Goal: Information Seeking & Learning: Learn about a topic

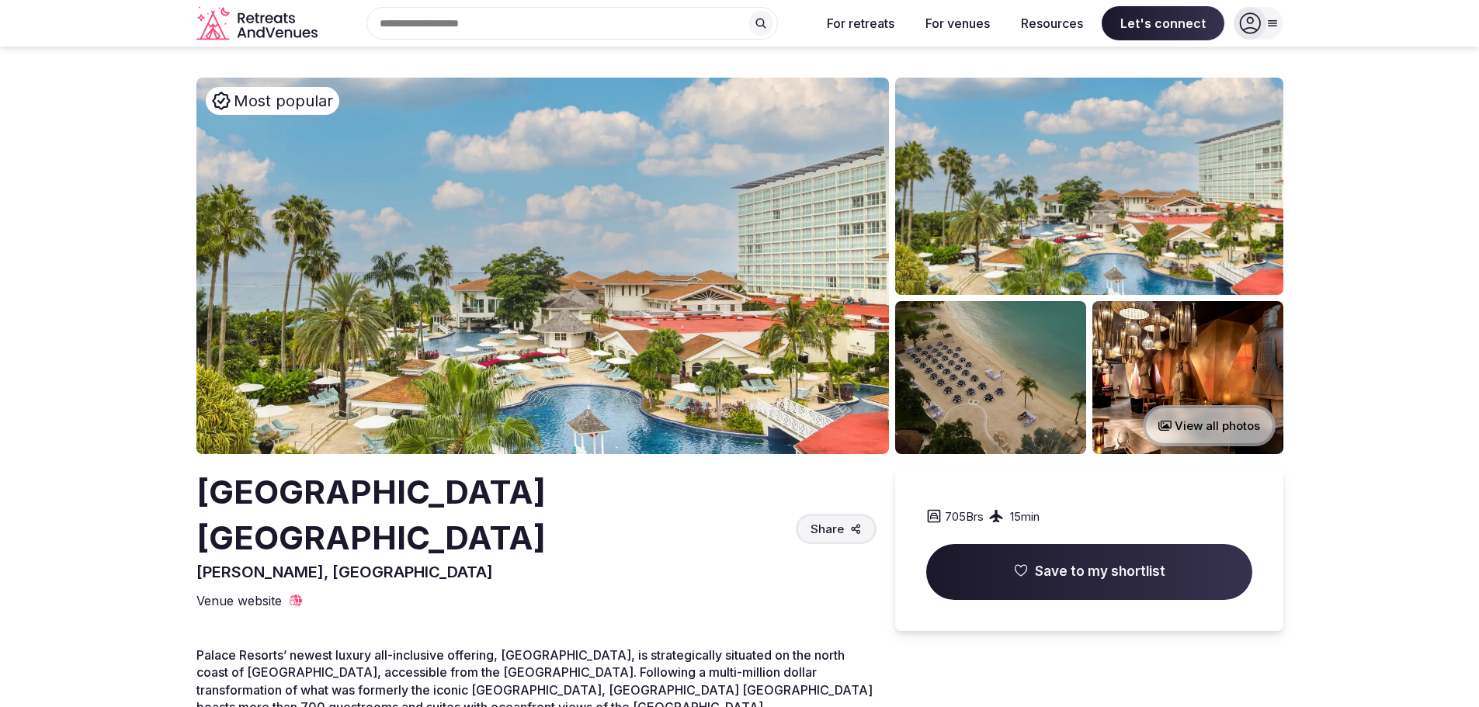
click at [517, 264] on img at bounding box center [542, 266] width 693 height 377
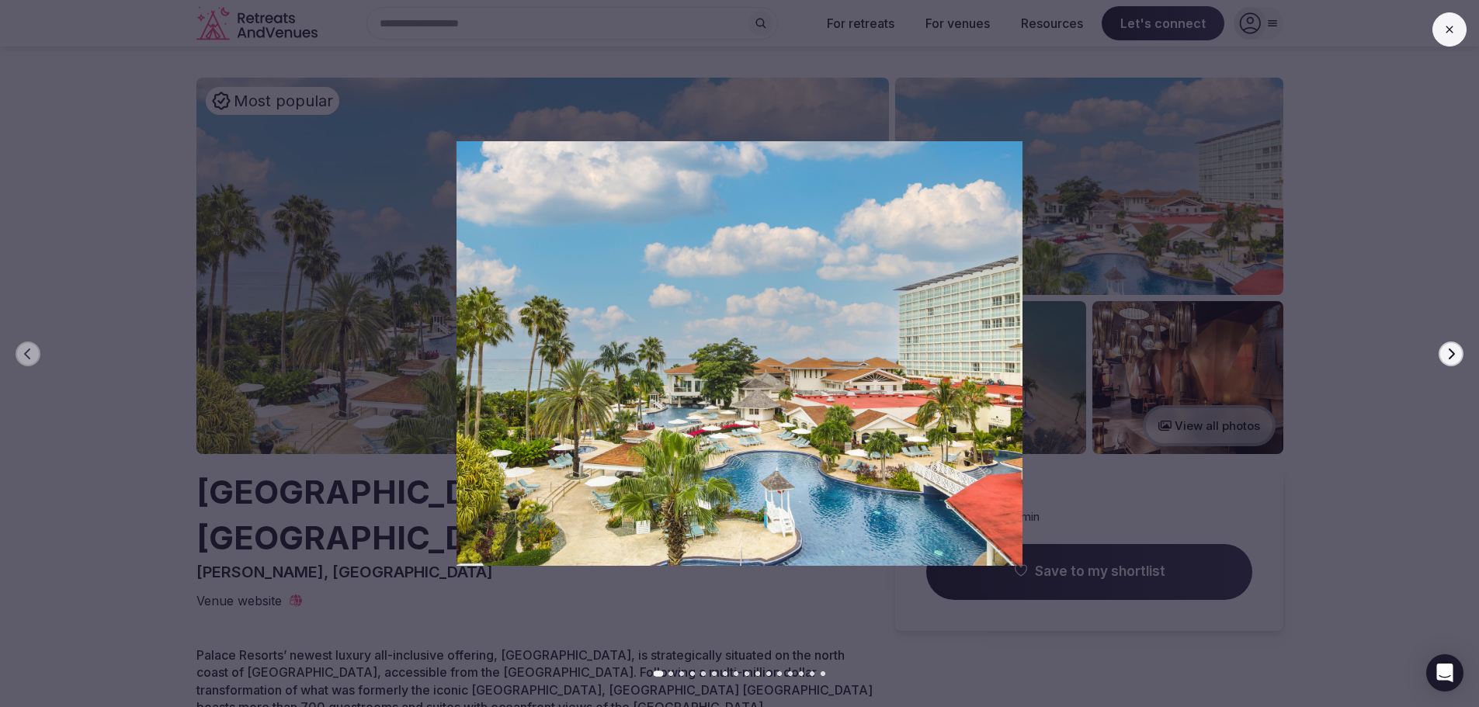
click at [707, 381] on img at bounding box center [740, 353] width 1036 height 425
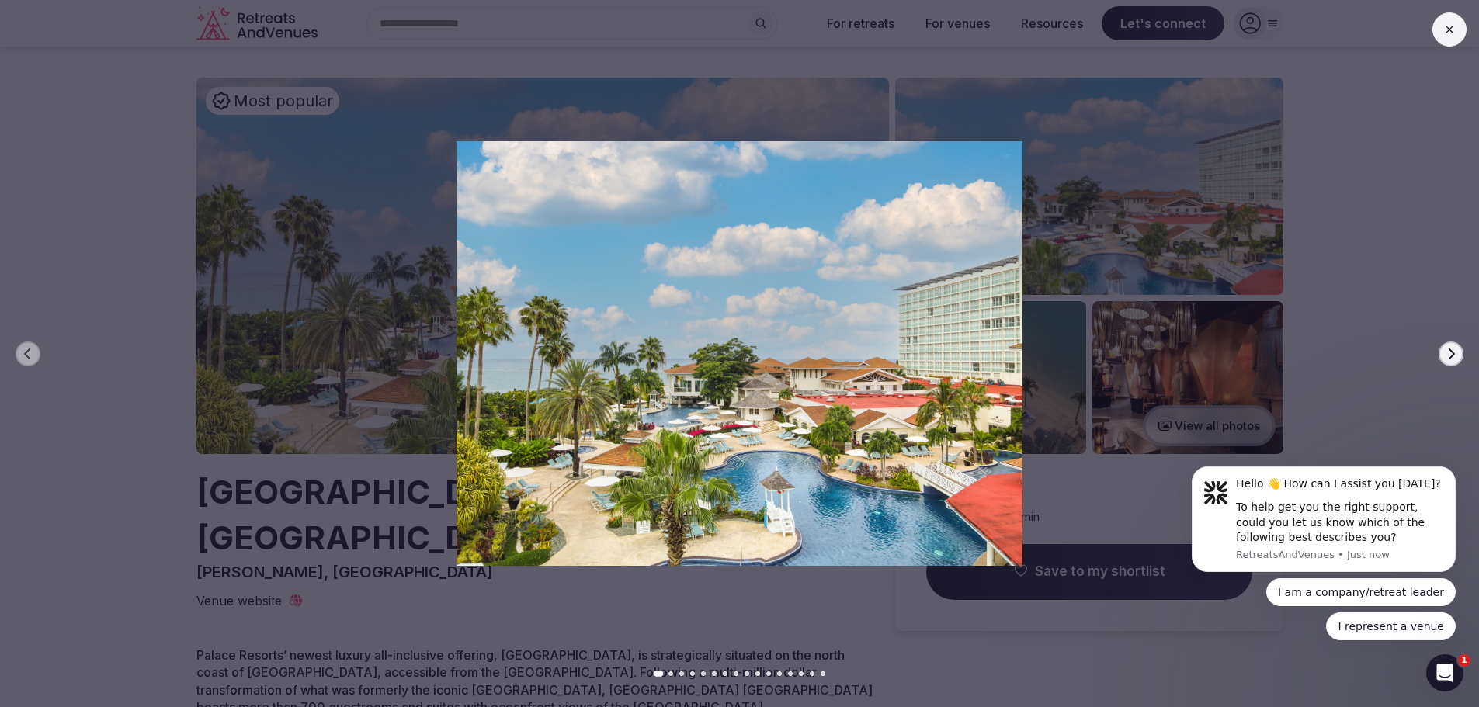
click at [1455, 360] on button "Next slide" at bounding box center [1451, 354] width 25 height 25
click at [1448, 354] on icon "button" at bounding box center [1451, 354] width 12 height 12
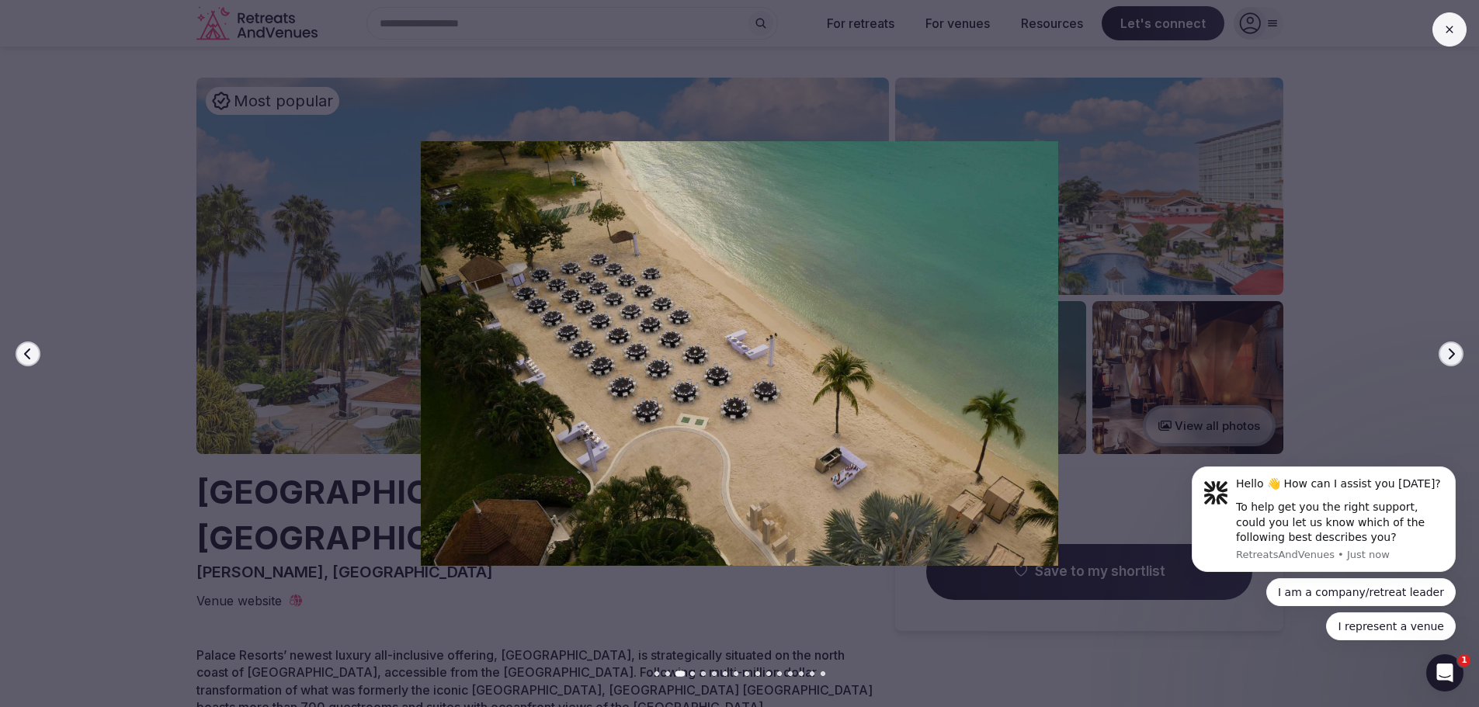
click at [1448, 353] on icon "button" at bounding box center [1451, 354] width 12 height 12
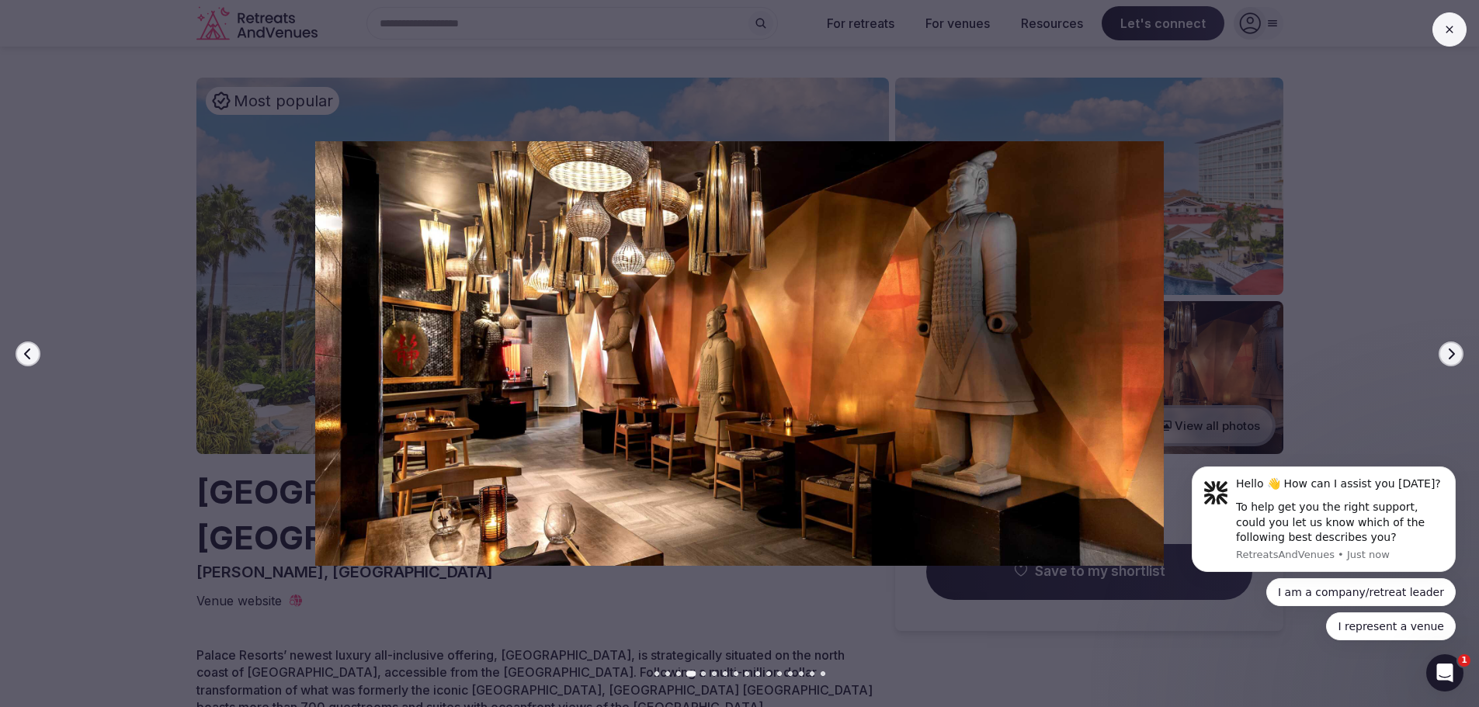
click at [1451, 352] on icon "button" at bounding box center [1451, 354] width 12 height 12
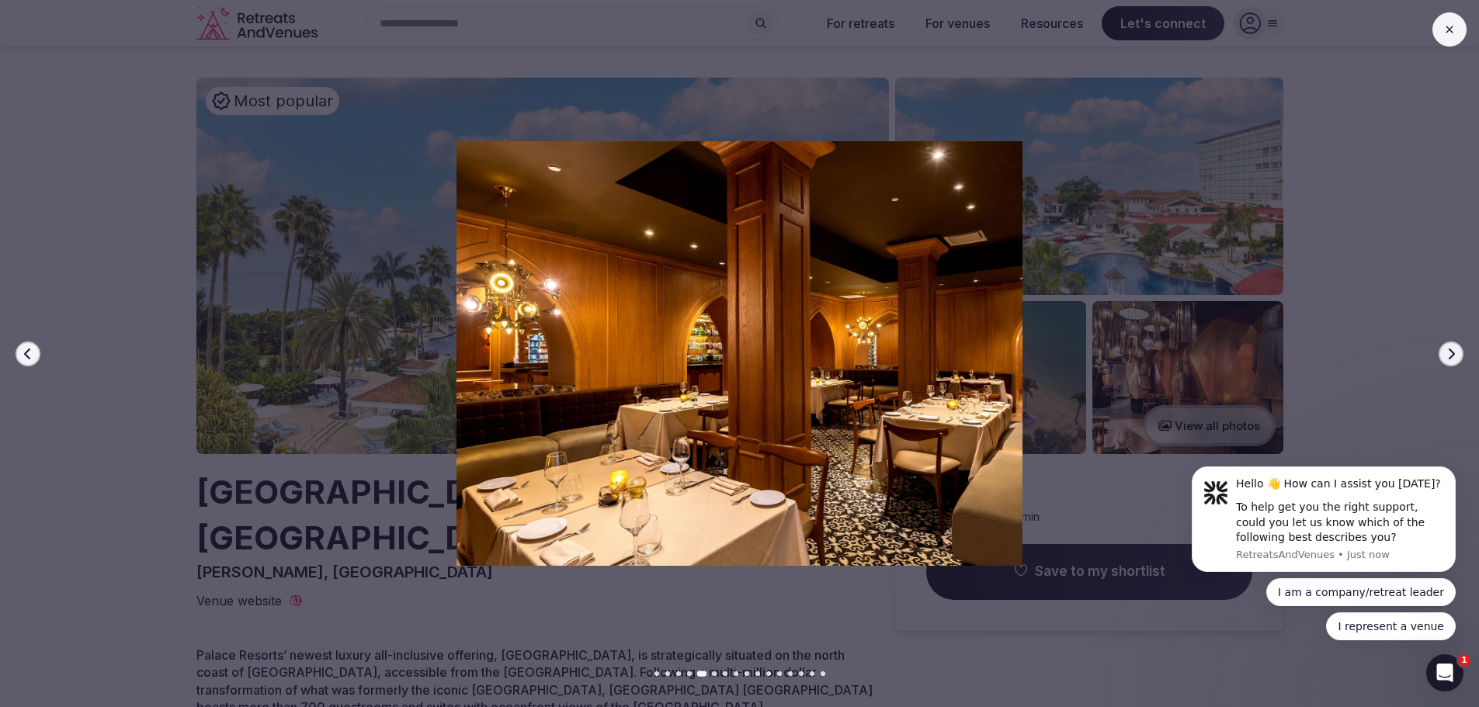
click at [1451, 349] on icon "button" at bounding box center [1451, 354] width 12 height 12
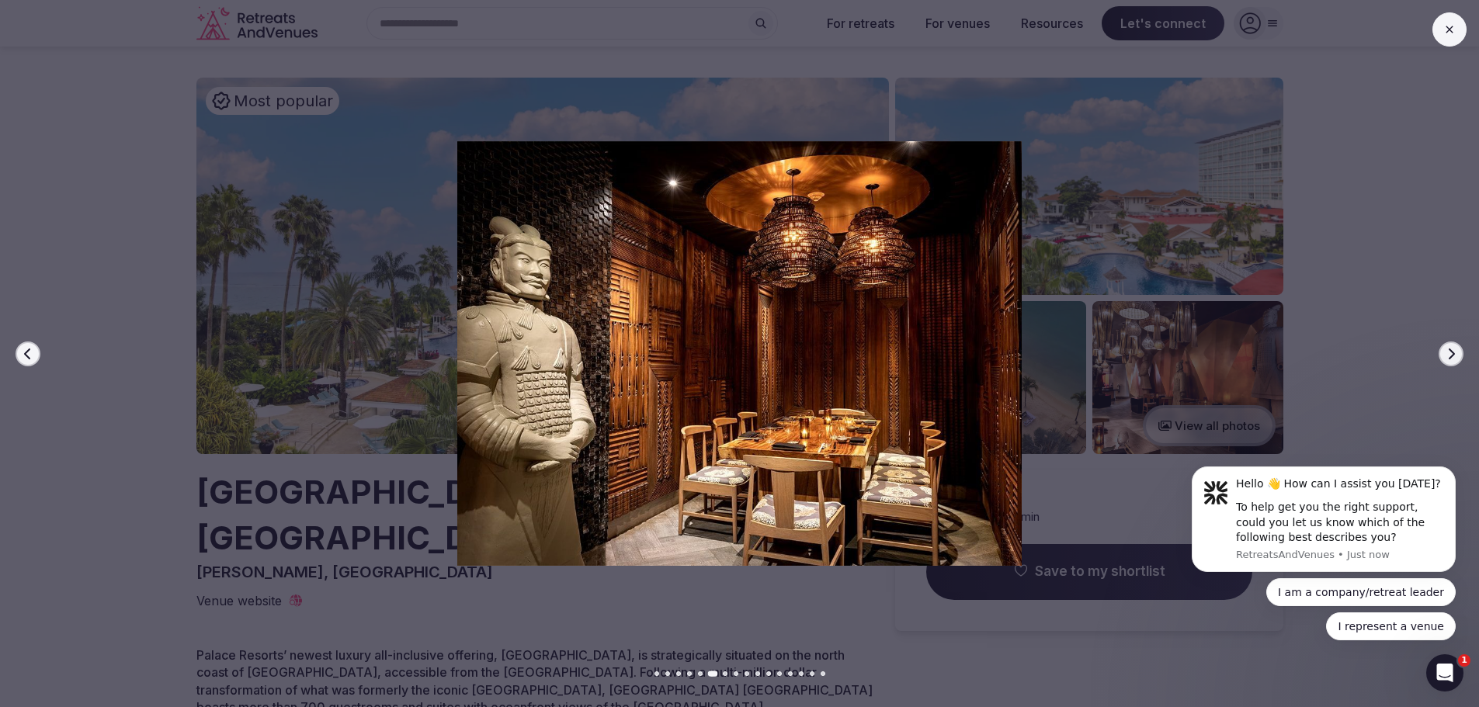
click at [1453, 348] on icon "button" at bounding box center [1451, 354] width 12 height 12
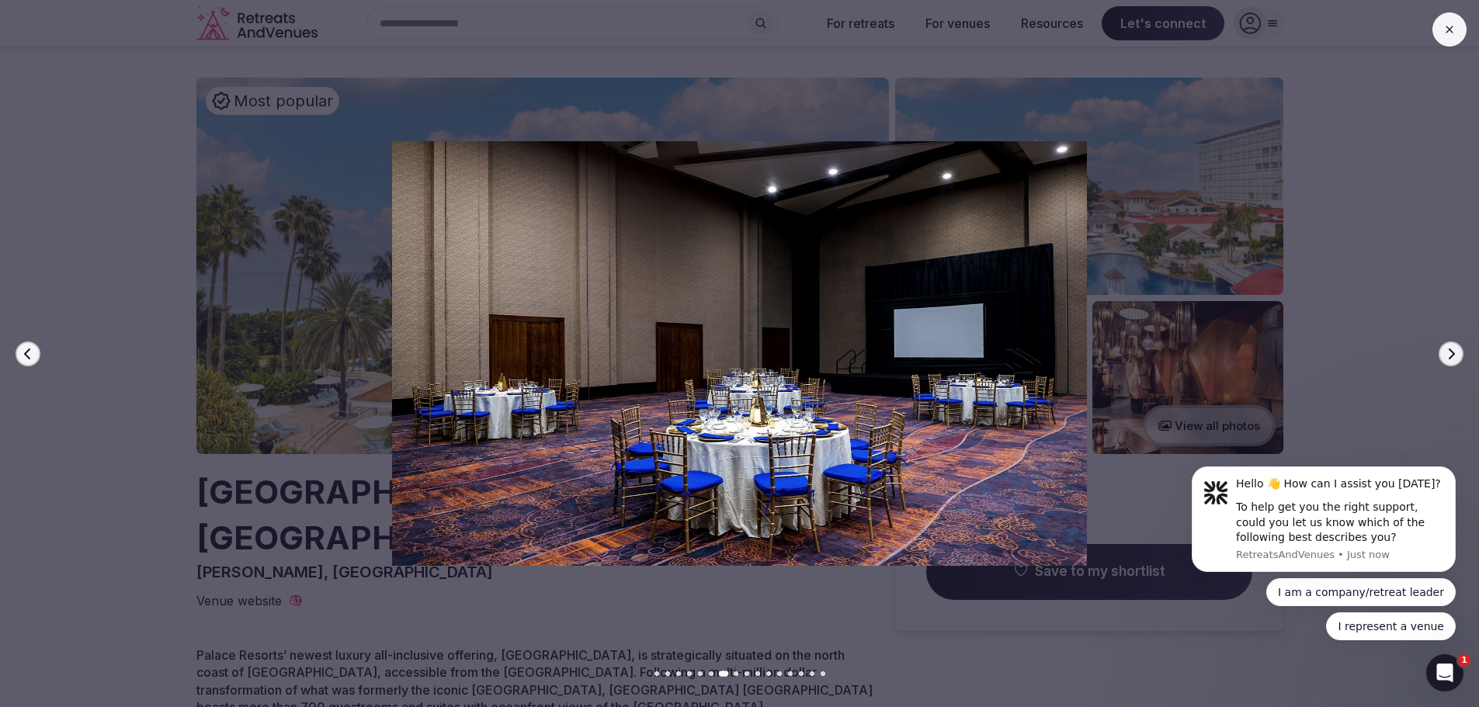
click at [1453, 348] on icon "button" at bounding box center [1451, 354] width 12 height 12
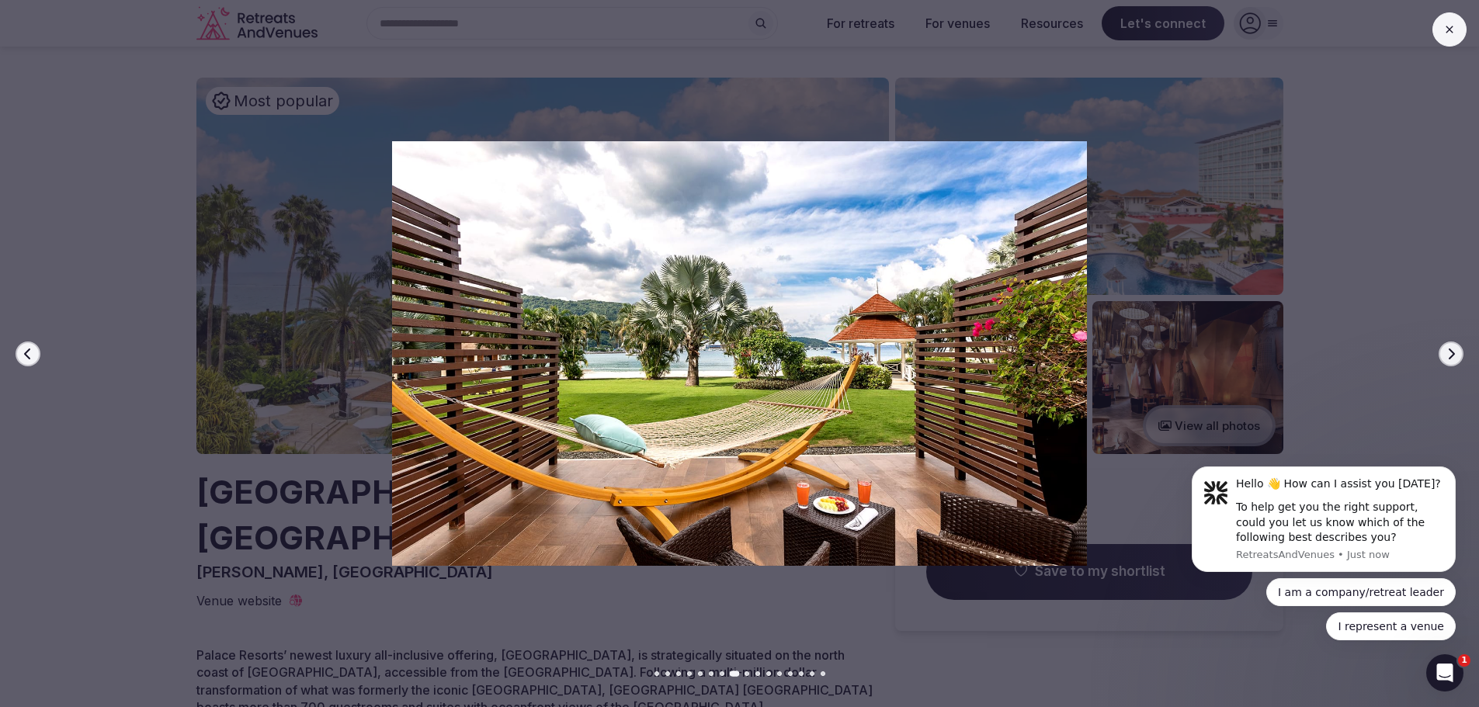
click at [1453, 348] on icon "button" at bounding box center [1451, 354] width 12 height 12
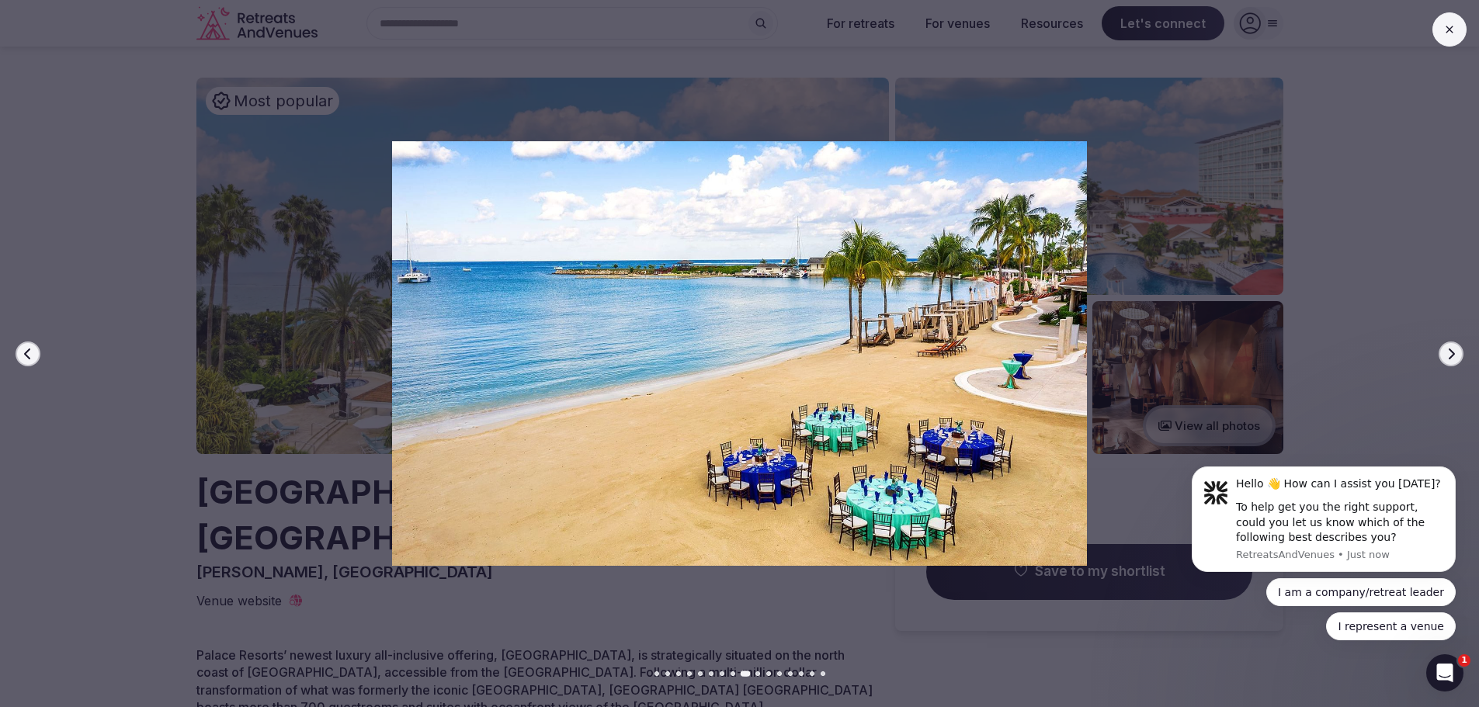
click at [1453, 348] on icon "button" at bounding box center [1451, 354] width 12 height 12
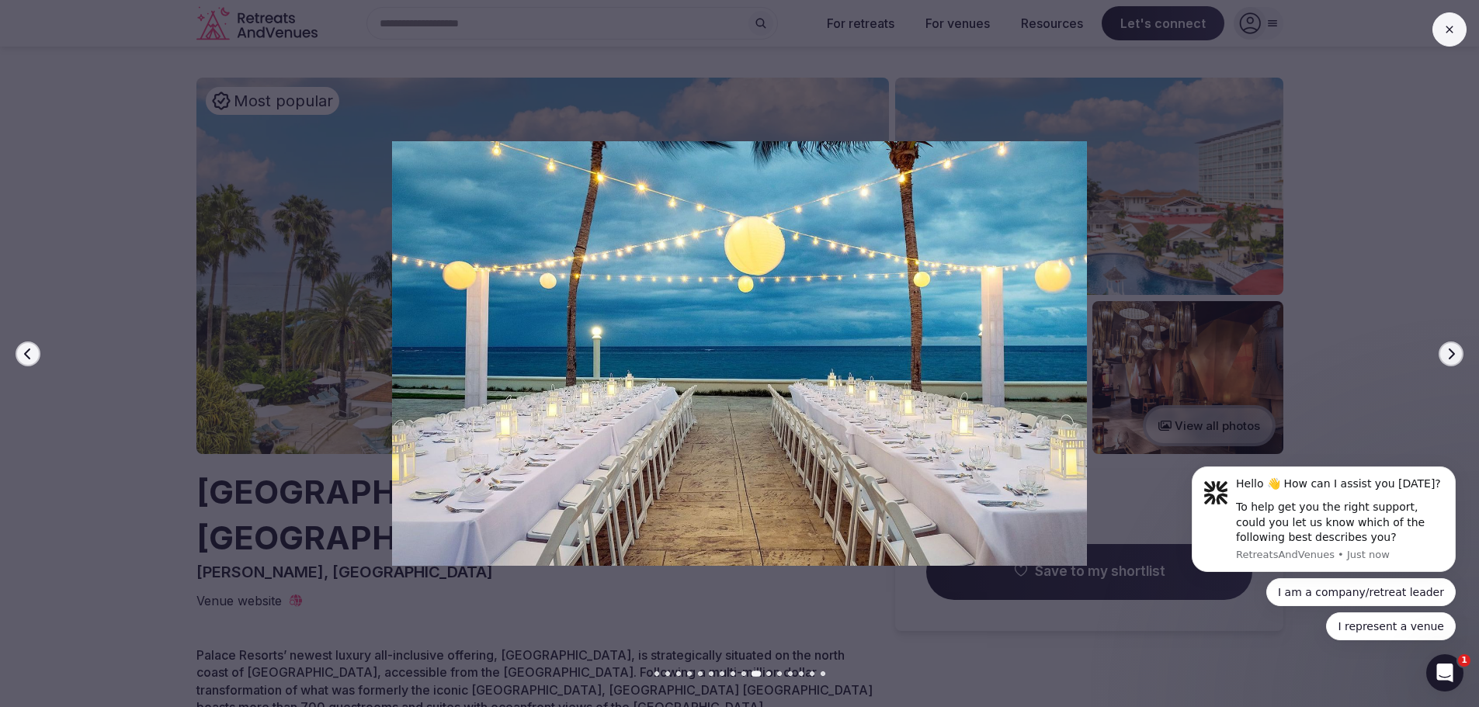
click at [1453, 348] on icon "button" at bounding box center [1451, 354] width 12 height 12
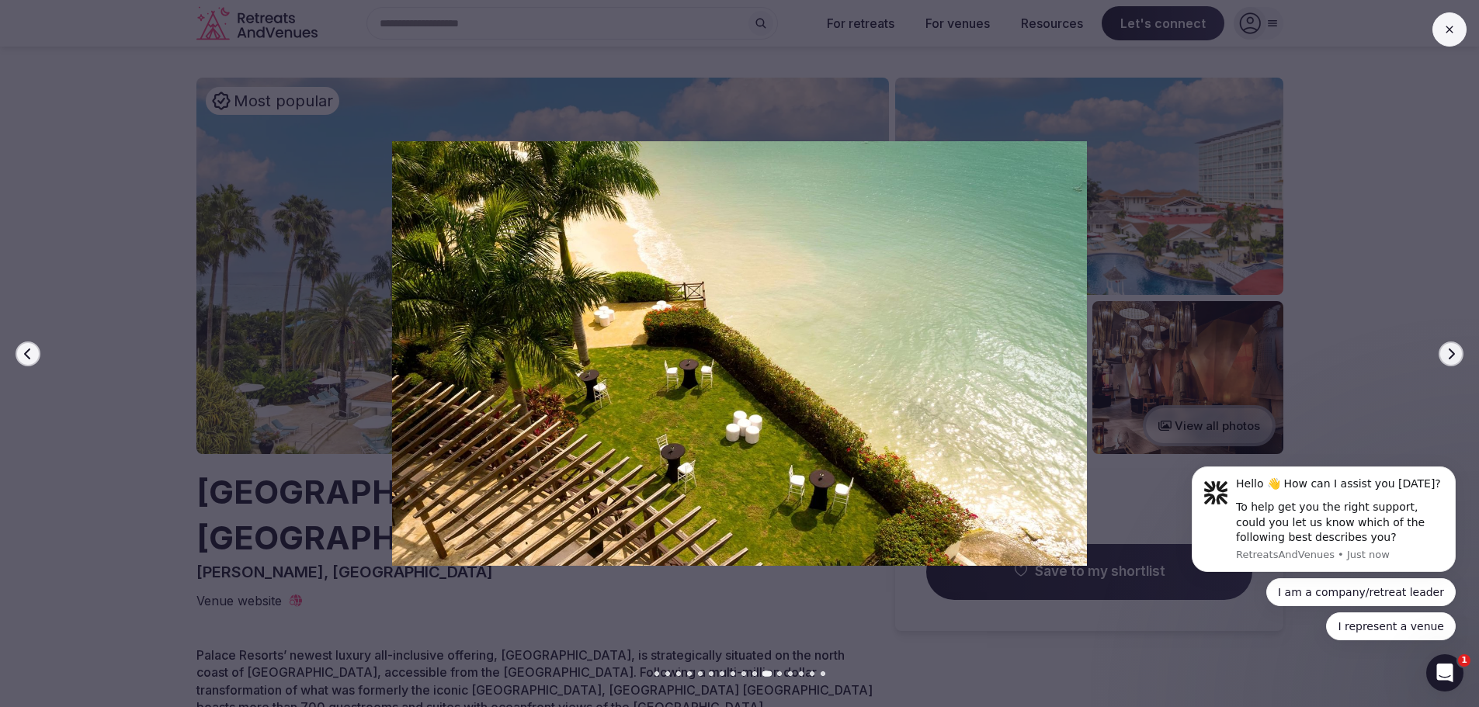
click at [1453, 348] on icon "button" at bounding box center [1451, 354] width 12 height 12
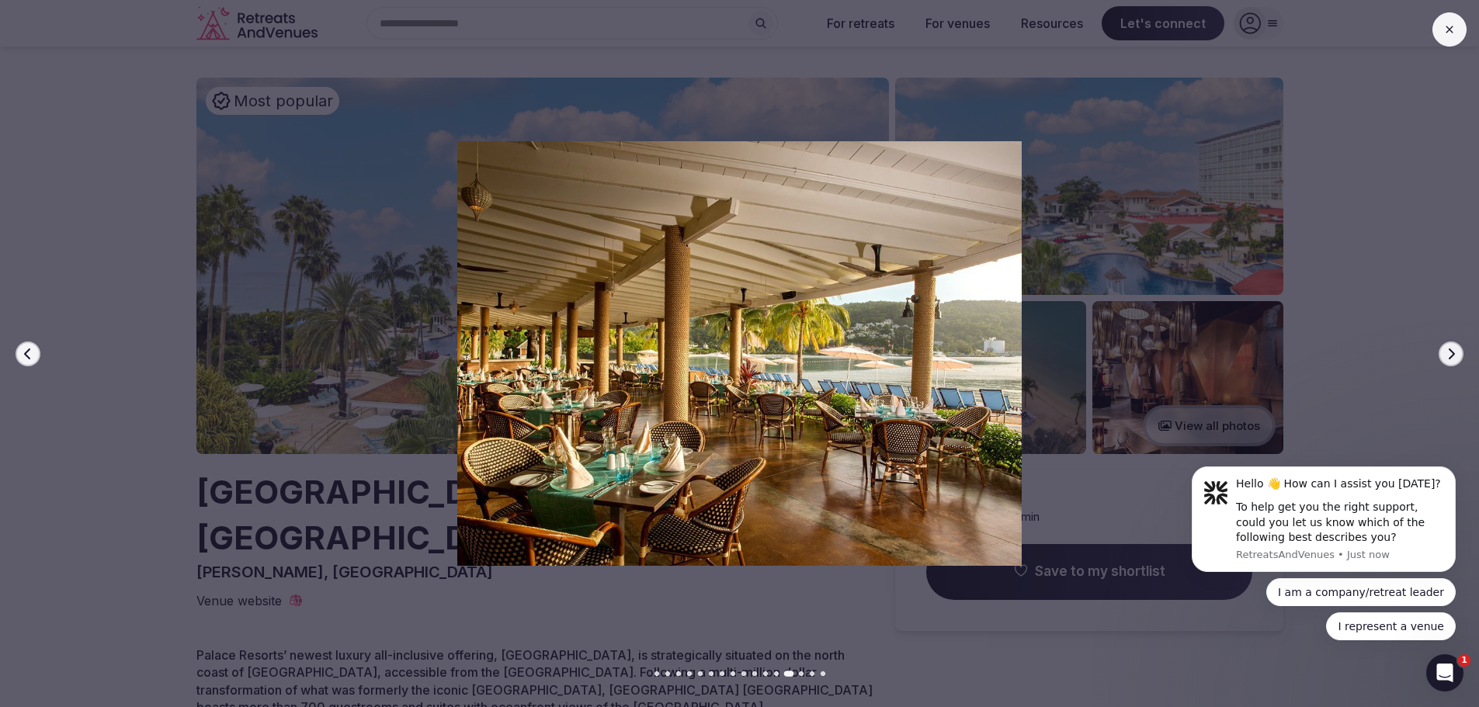
click at [1453, 348] on icon "button" at bounding box center [1451, 354] width 12 height 12
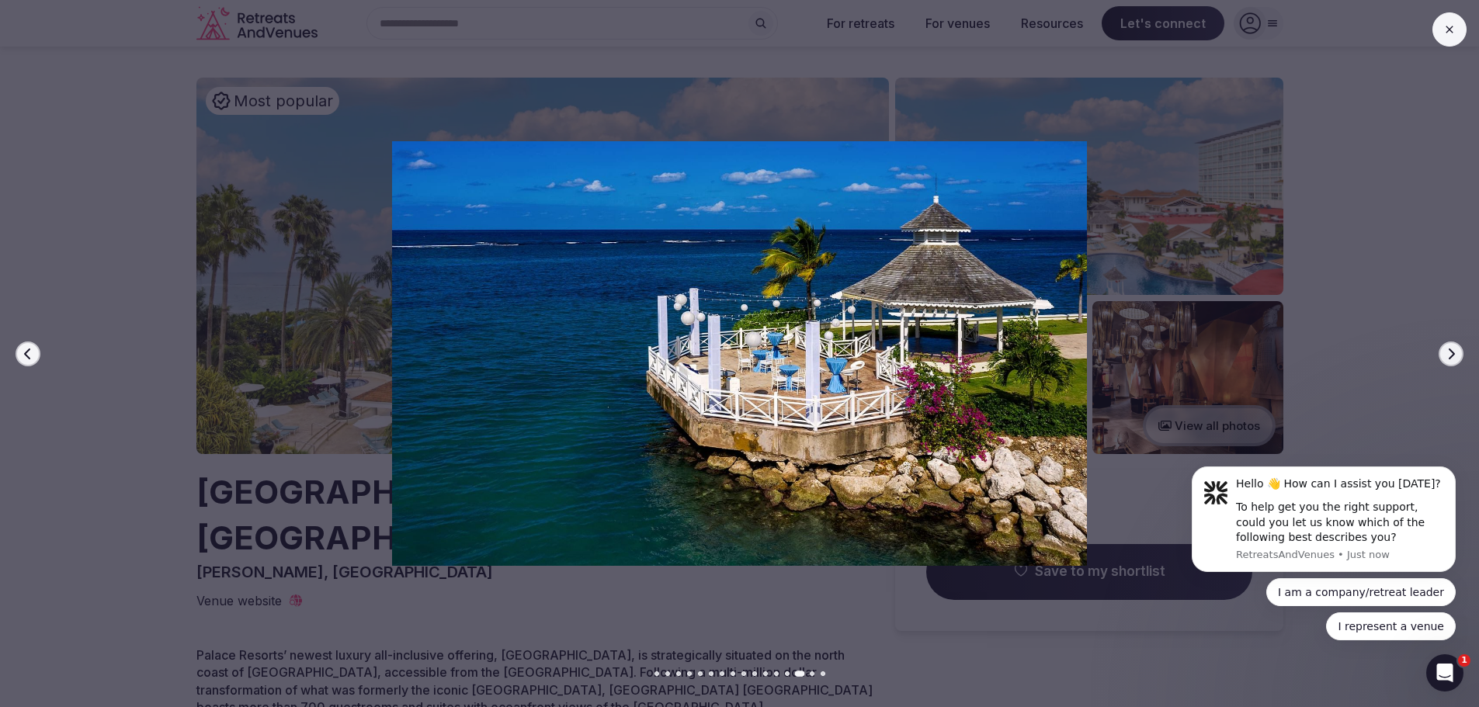
click at [1453, 348] on icon "button" at bounding box center [1451, 354] width 12 height 12
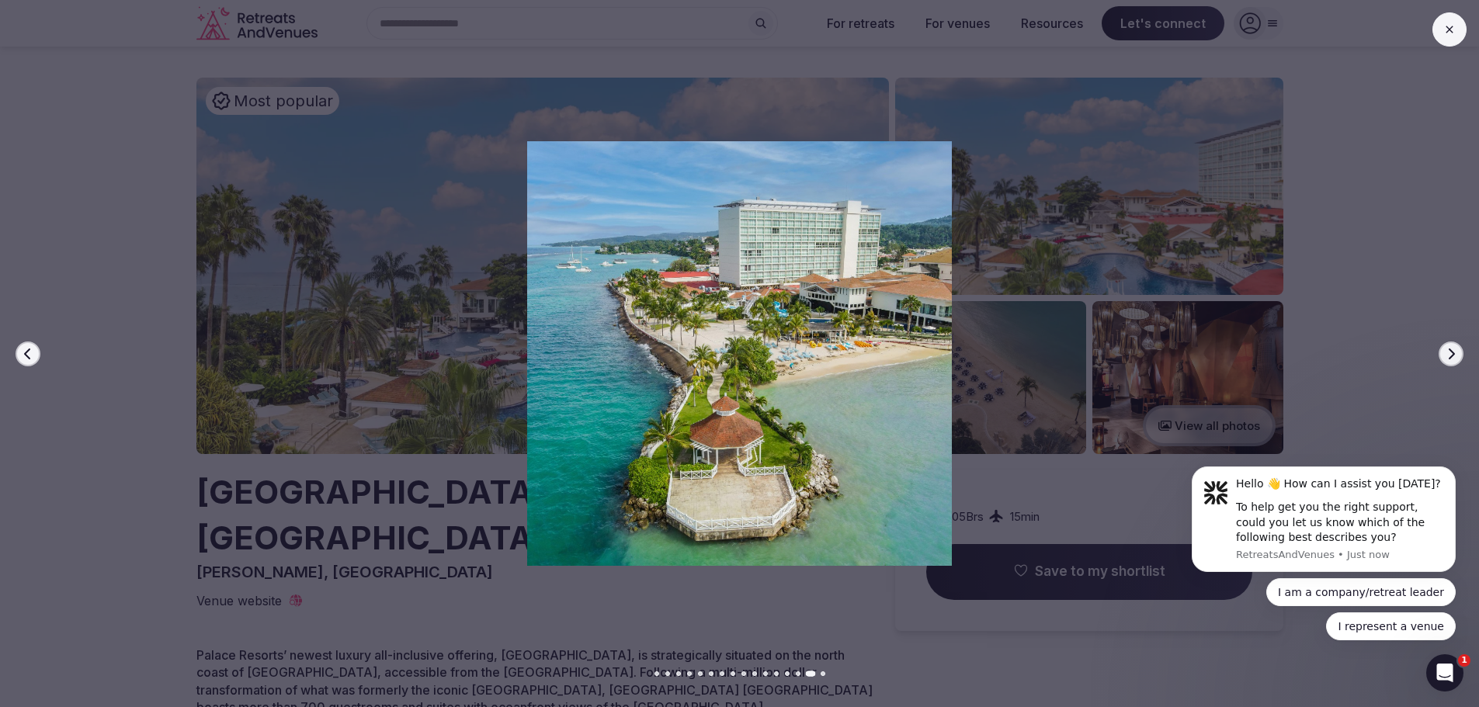
click at [1453, 348] on icon "button" at bounding box center [1451, 354] width 12 height 12
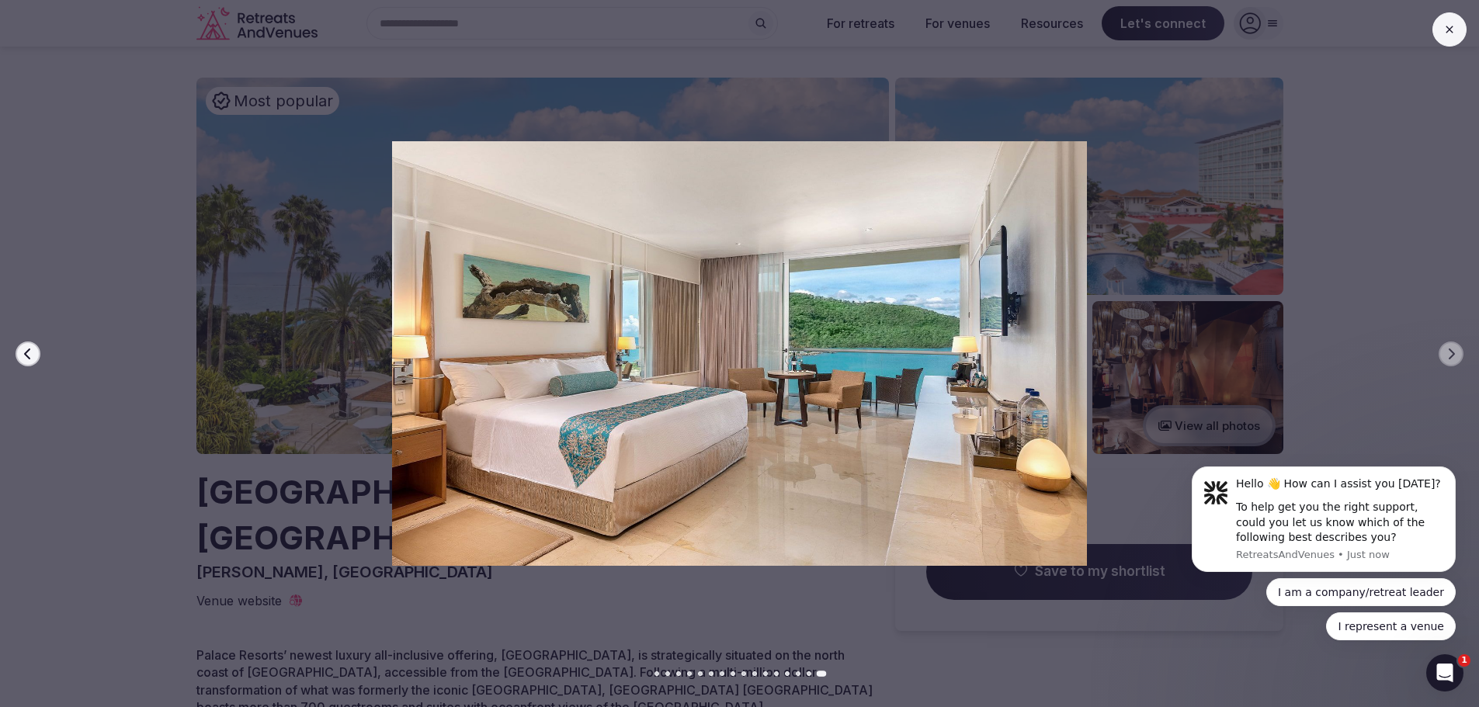
click at [27, 356] on icon "button" at bounding box center [27, 353] width 6 height 11
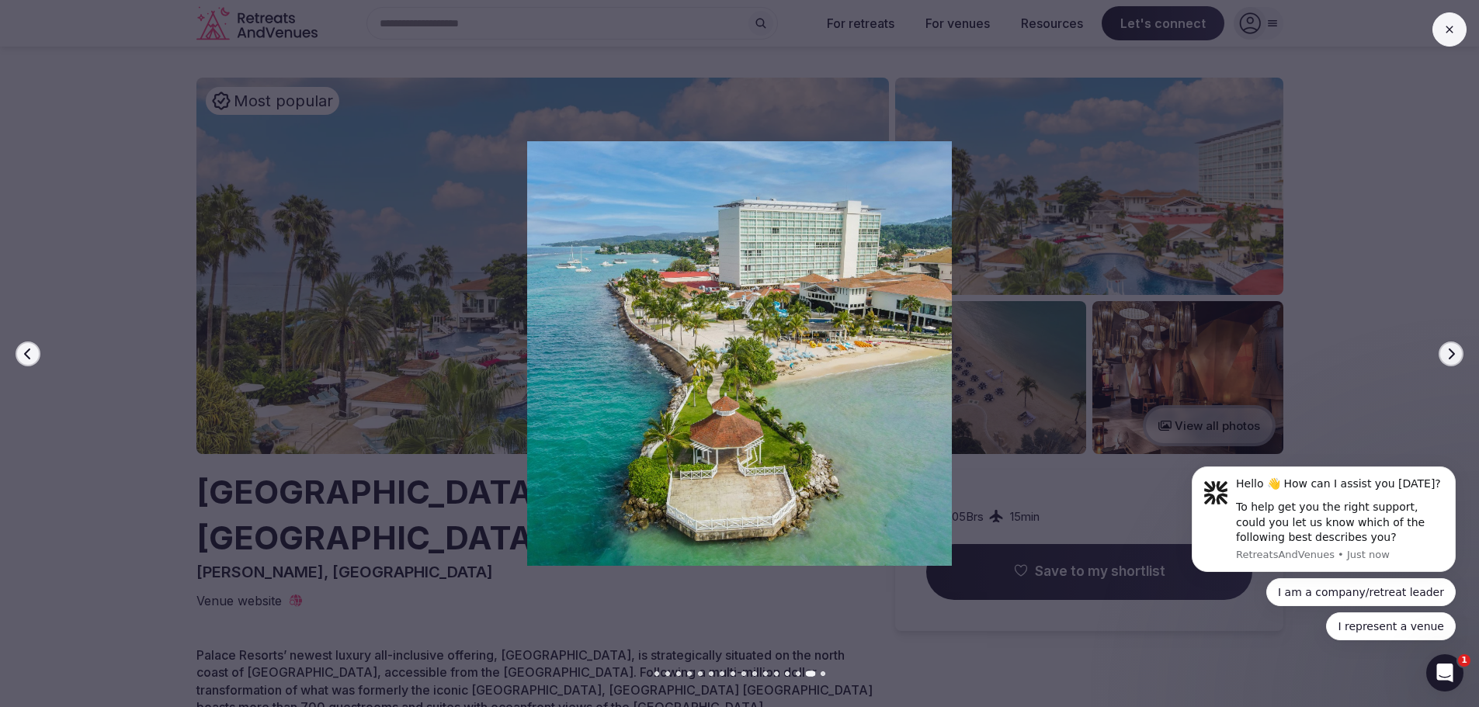
click at [767, 364] on img at bounding box center [740, 353] width 1036 height 425
drag, startPoint x: 767, startPoint y: 364, endPoint x: 756, endPoint y: 367, distance: 10.4
click at [1454, 350] on icon "button" at bounding box center [1451, 354] width 12 height 12
